Goal: Obtain resource: Download file/media

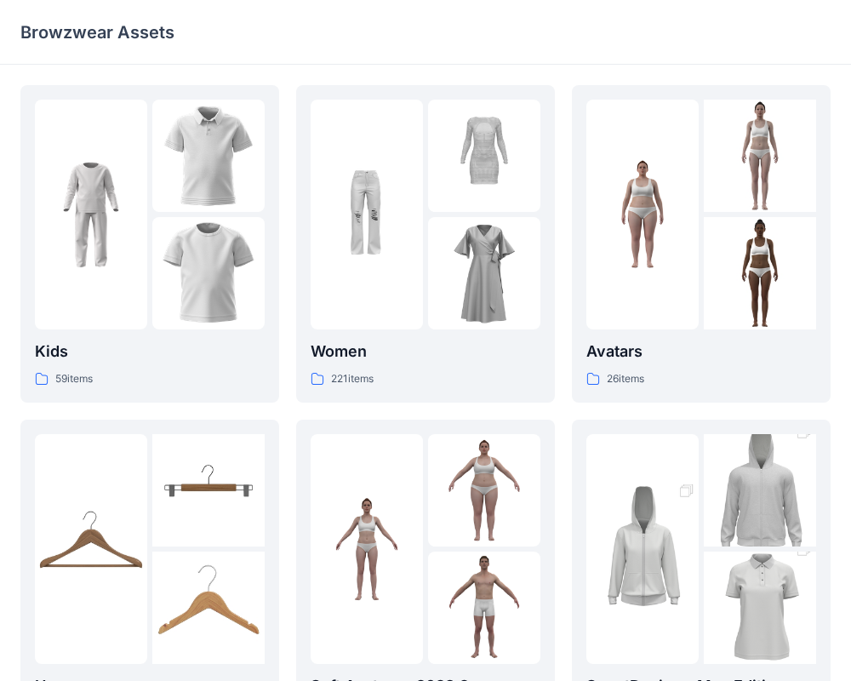
click at [72, 26] on p "Browzwear Assets" at bounding box center [97, 32] width 154 height 24
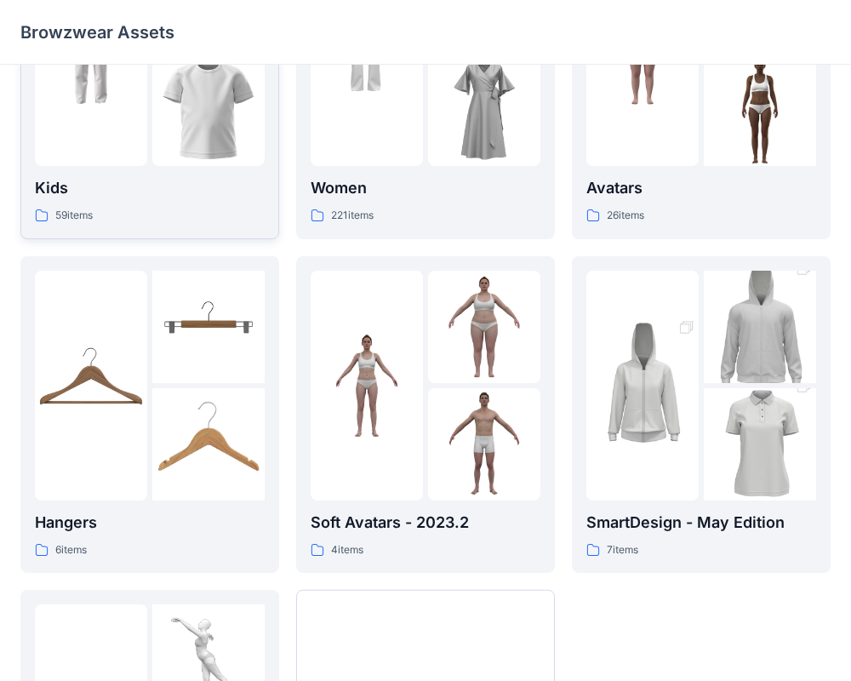
scroll to position [436, 0]
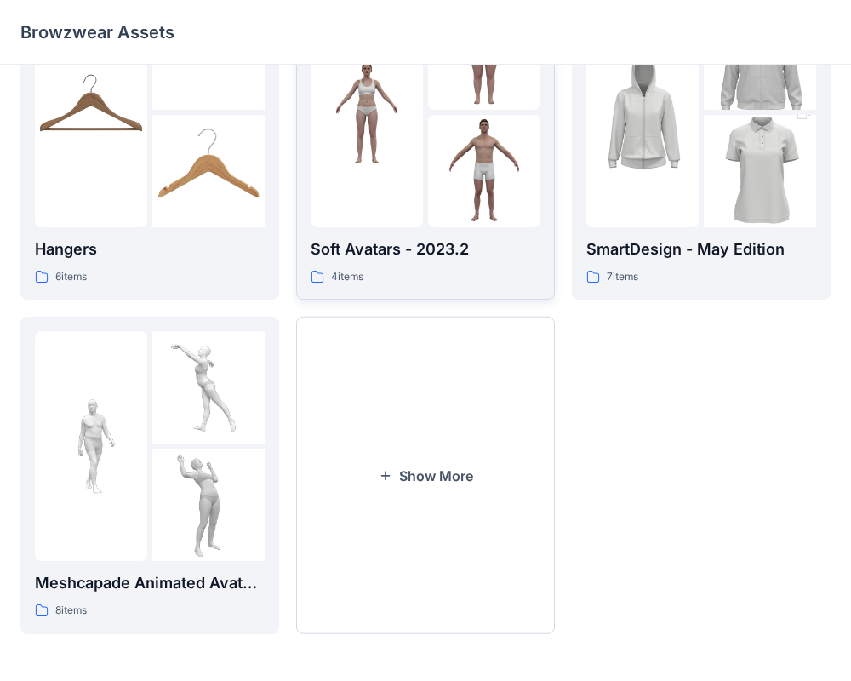
click at [390, 271] on div "4 items" at bounding box center [425, 277] width 230 height 18
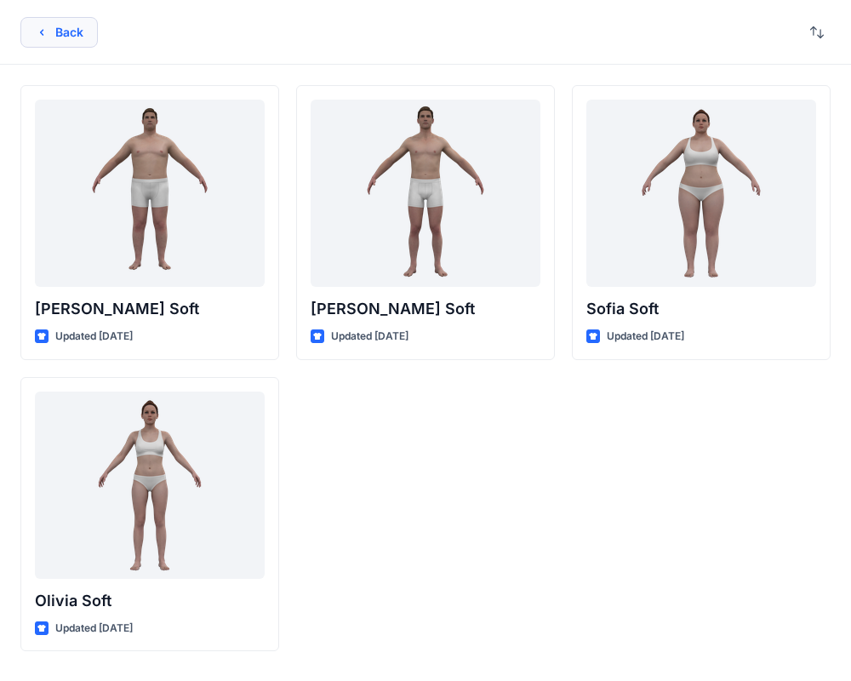
click at [60, 27] on button "Back" at bounding box center [58, 32] width 77 height 31
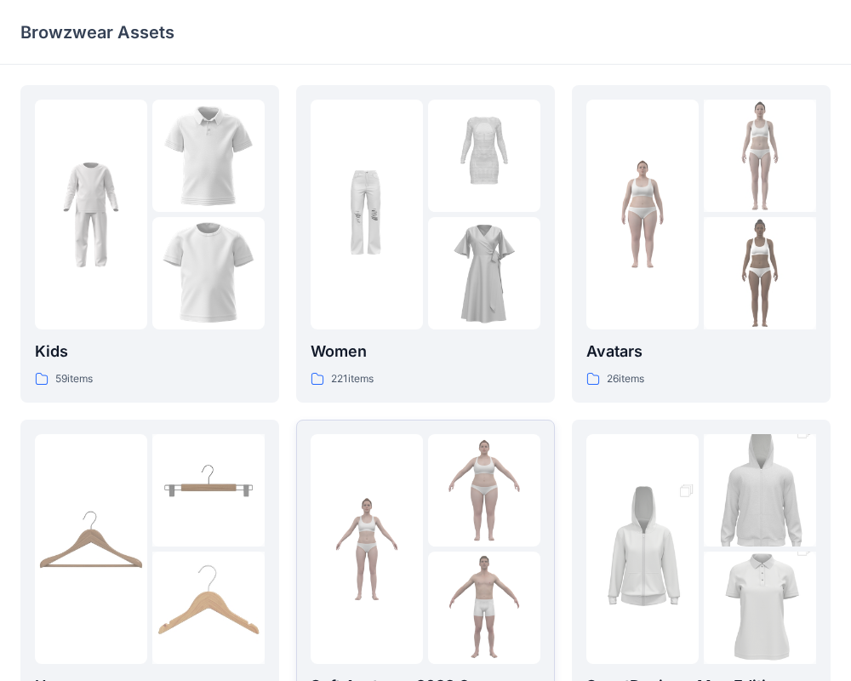
scroll to position [436, 0]
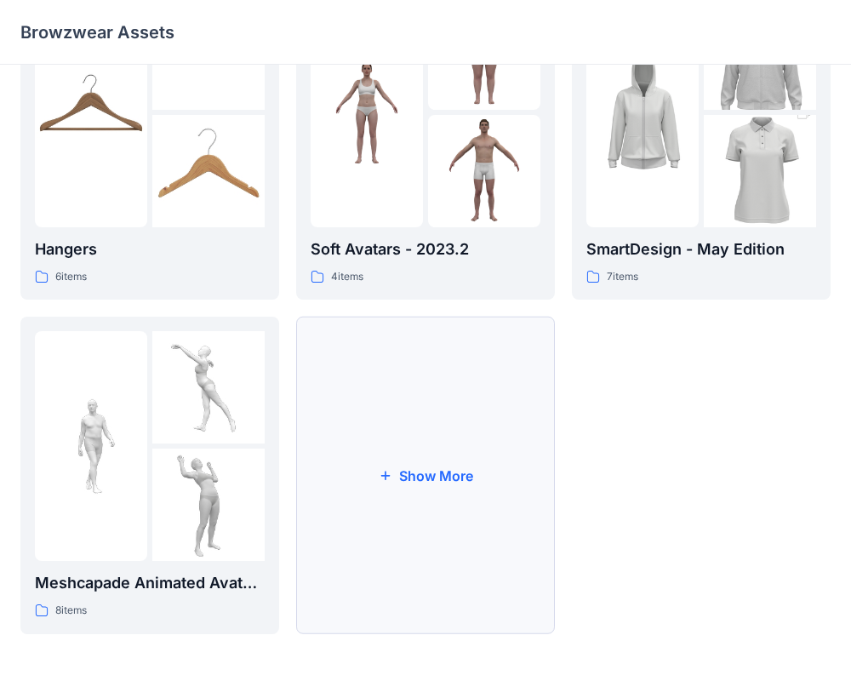
click at [367, 347] on button "Show More" at bounding box center [425, 474] width 259 height 317
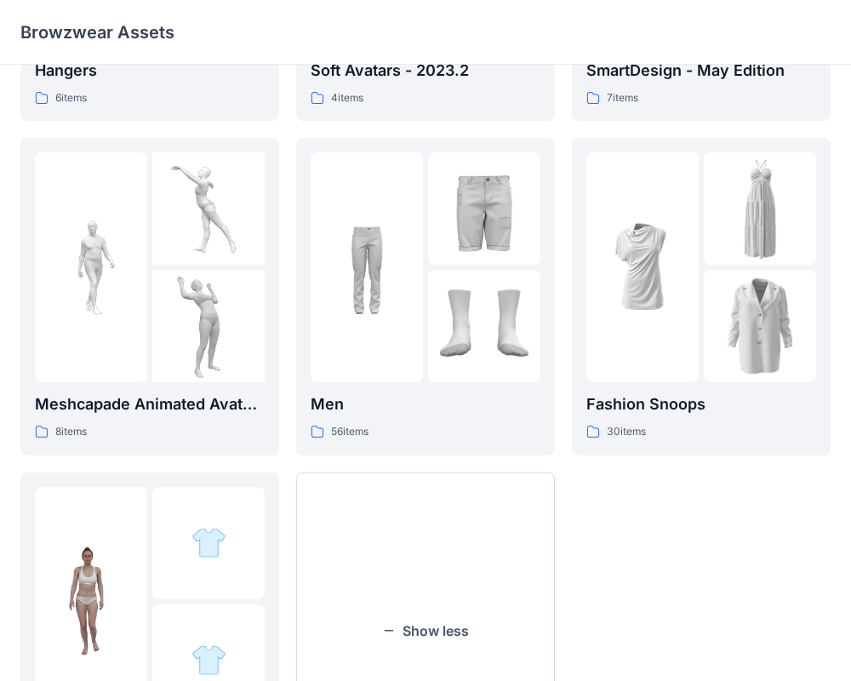
scroll to position [771, 0]
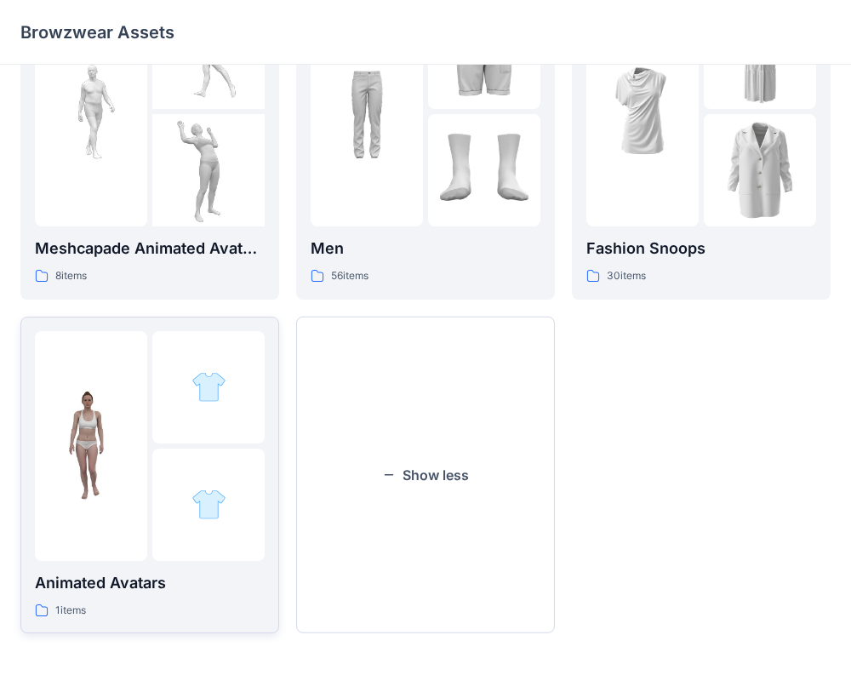
click at [163, 592] on p "Animated Avatars" at bounding box center [150, 583] width 230 height 24
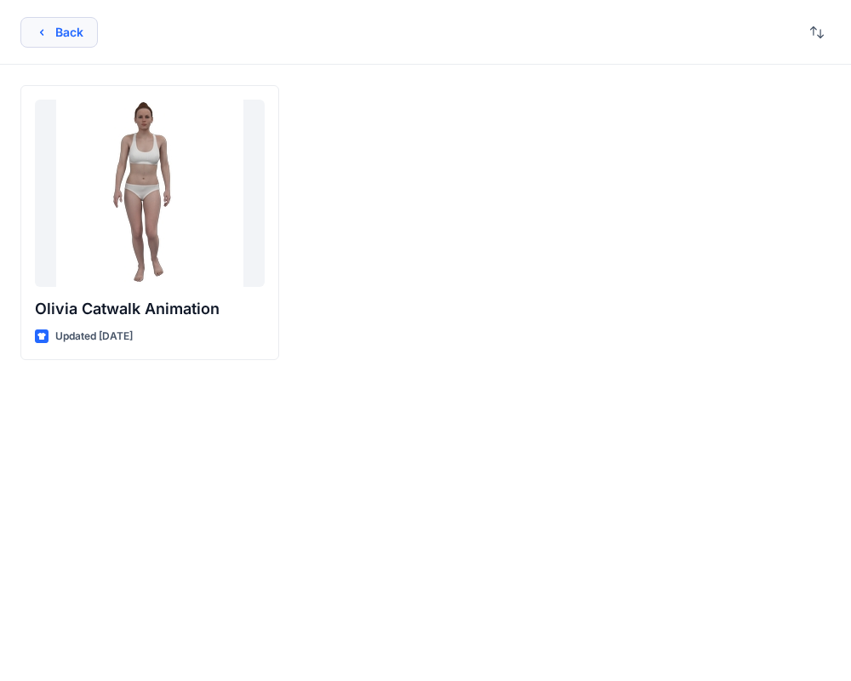
click at [56, 21] on button "Back" at bounding box center [58, 32] width 77 height 31
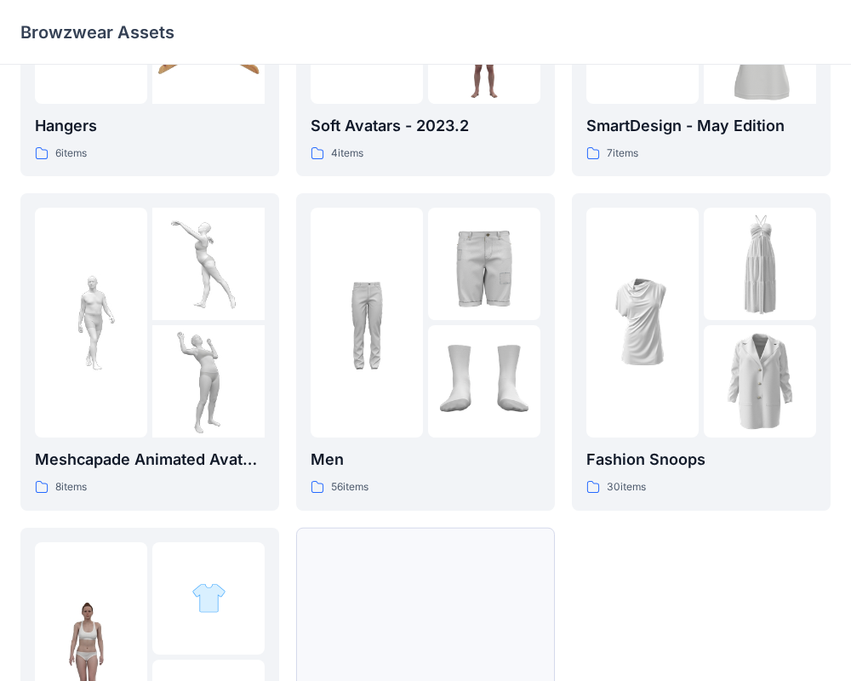
scroll to position [517, 0]
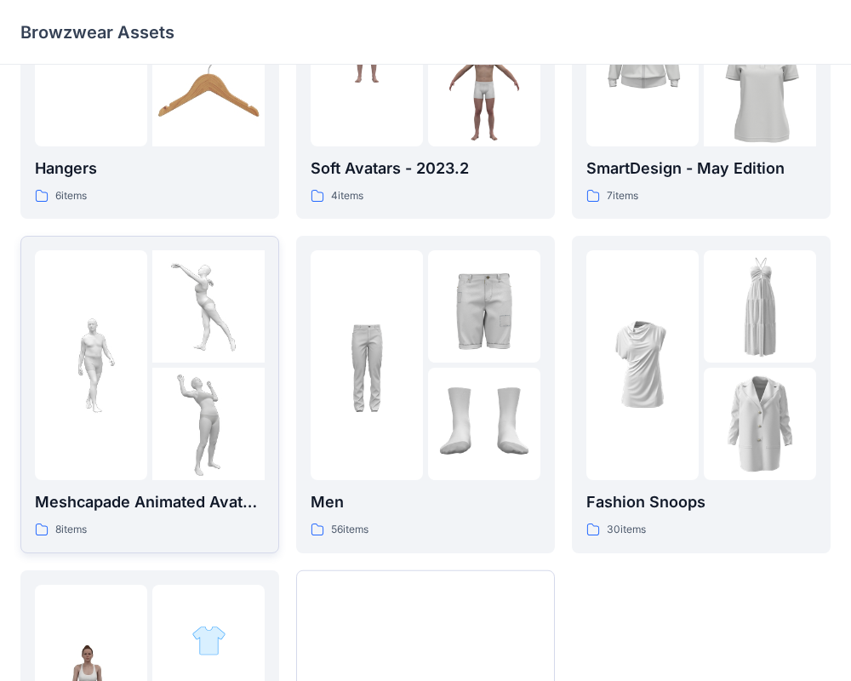
click at [140, 498] on p "Meshcapade Animated Avatars" at bounding box center [150, 502] width 230 height 24
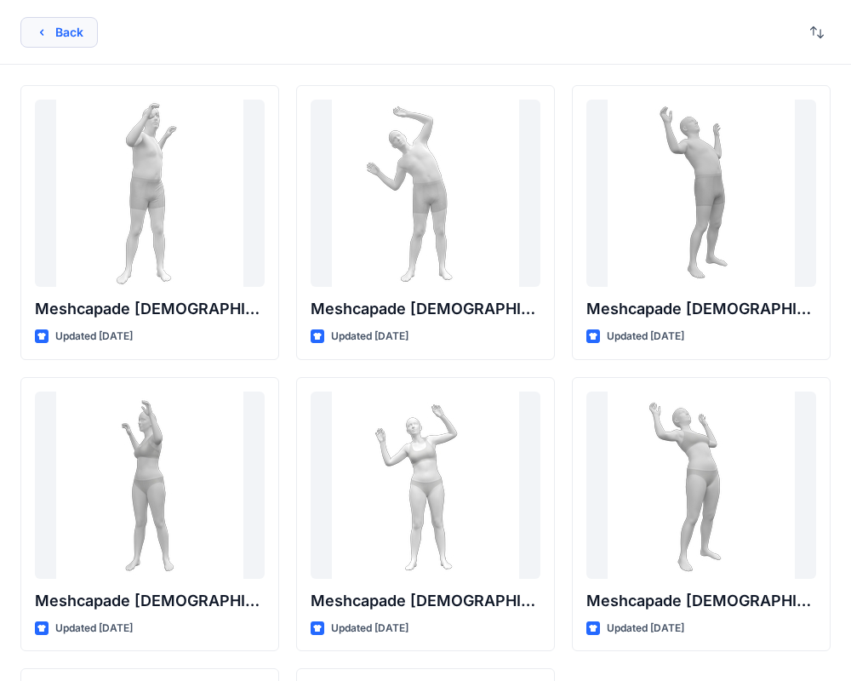
click at [39, 39] on button "Back" at bounding box center [58, 32] width 77 height 31
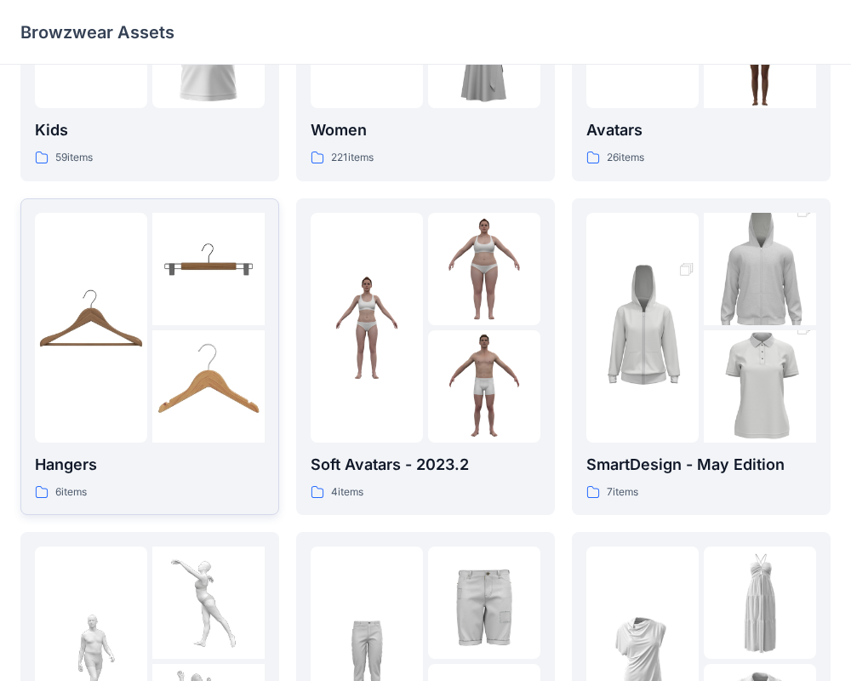
scroll to position [36, 0]
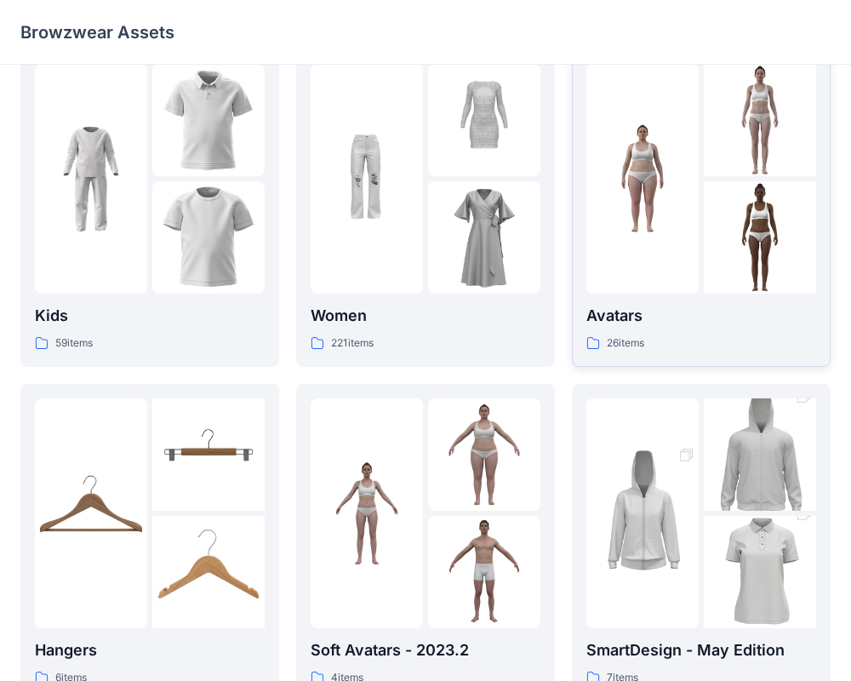
click at [704, 337] on div "26 items" at bounding box center [701, 343] width 230 height 18
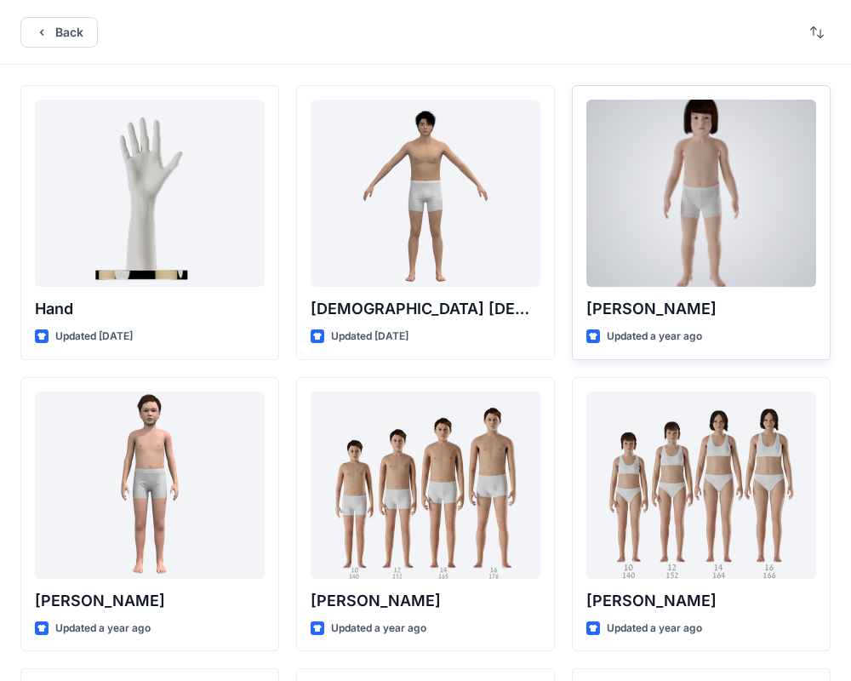
click at [695, 271] on div at bounding box center [701, 193] width 230 height 187
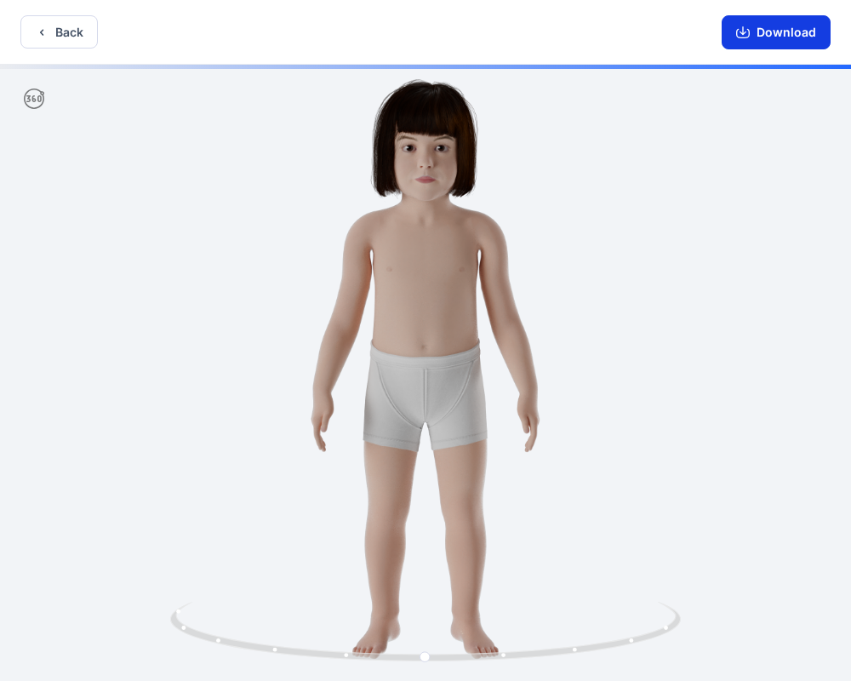
click at [750, 39] on button "Download" at bounding box center [775, 32] width 109 height 34
